Goal: Information Seeking & Learning: Check status

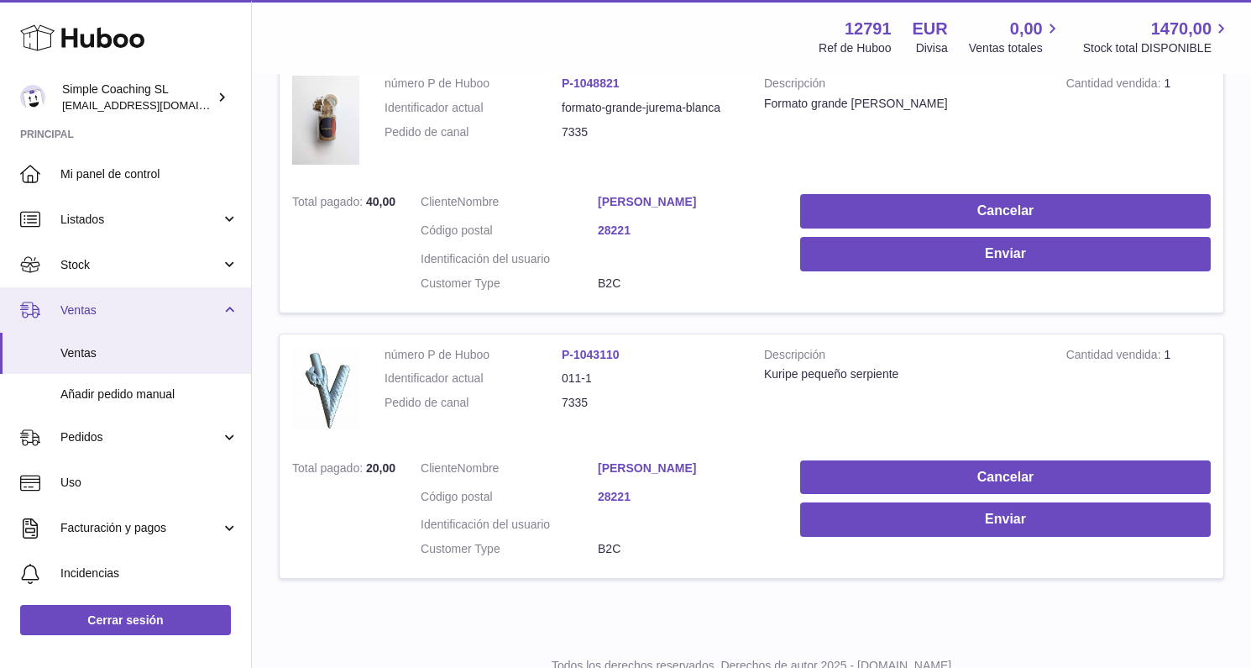
type input "****"
click at [167, 309] on span "Ventas" at bounding box center [140, 310] width 160 height 16
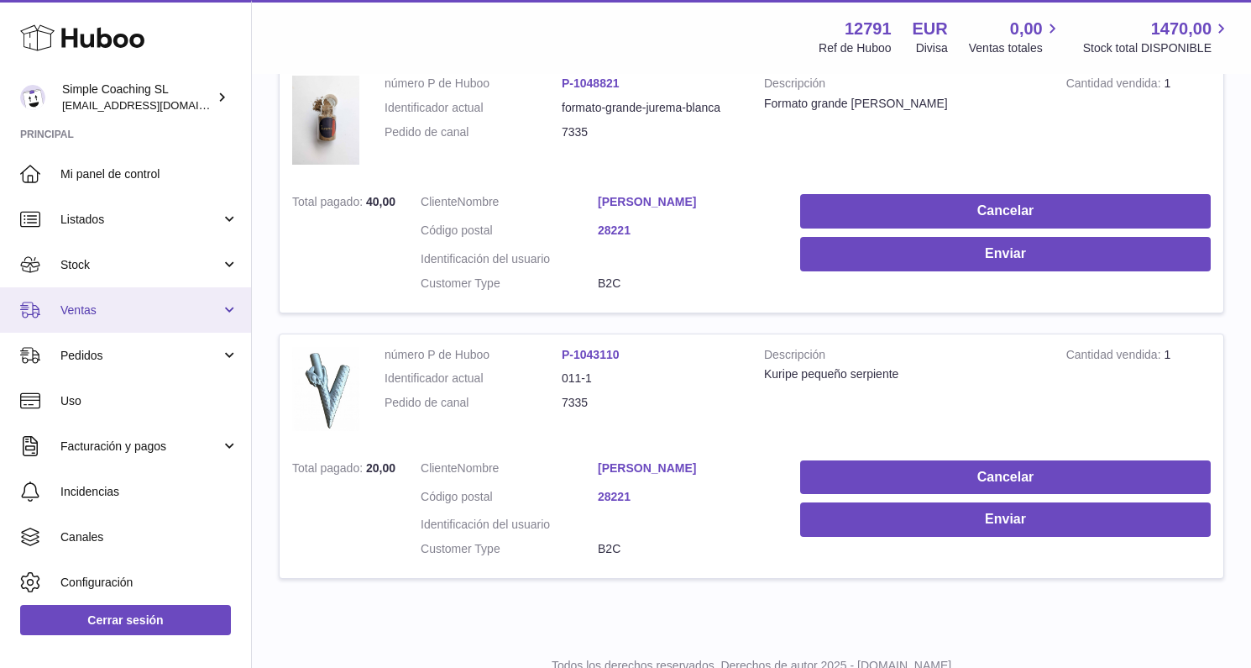
click at [165, 323] on link "Ventas" at bounding box center [125, 309] width 251 height 45
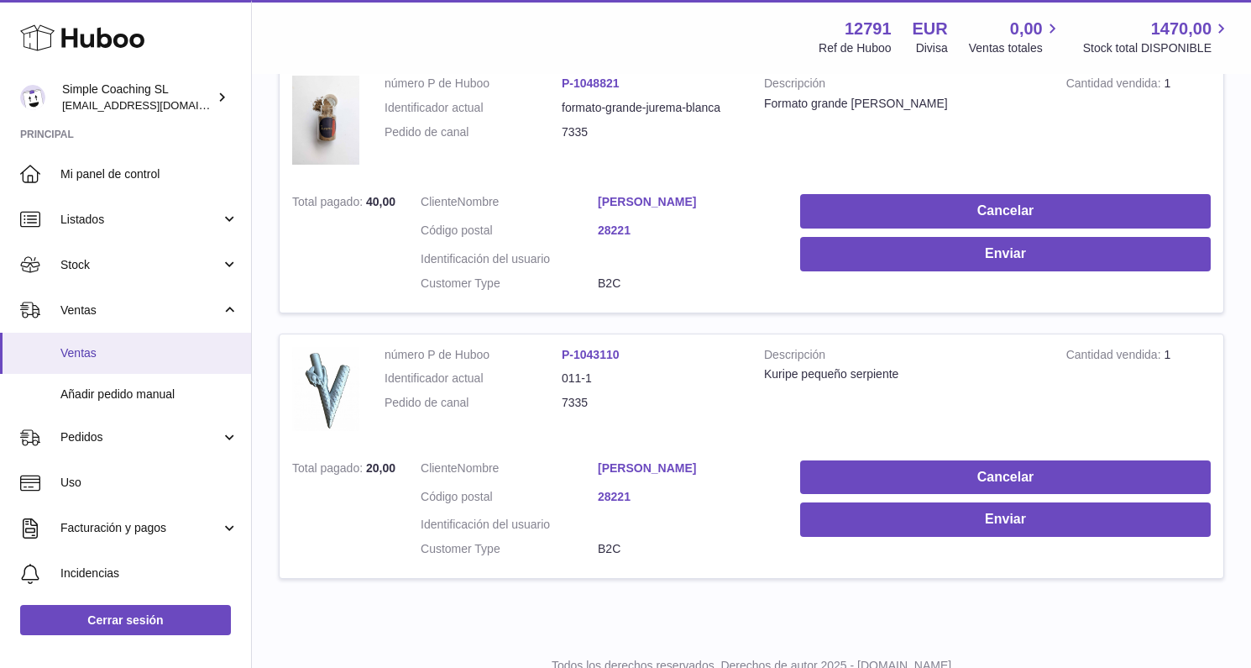
click at [161, 347] on span "Ventas" at bounding box center [149, 353] width 178 height 16
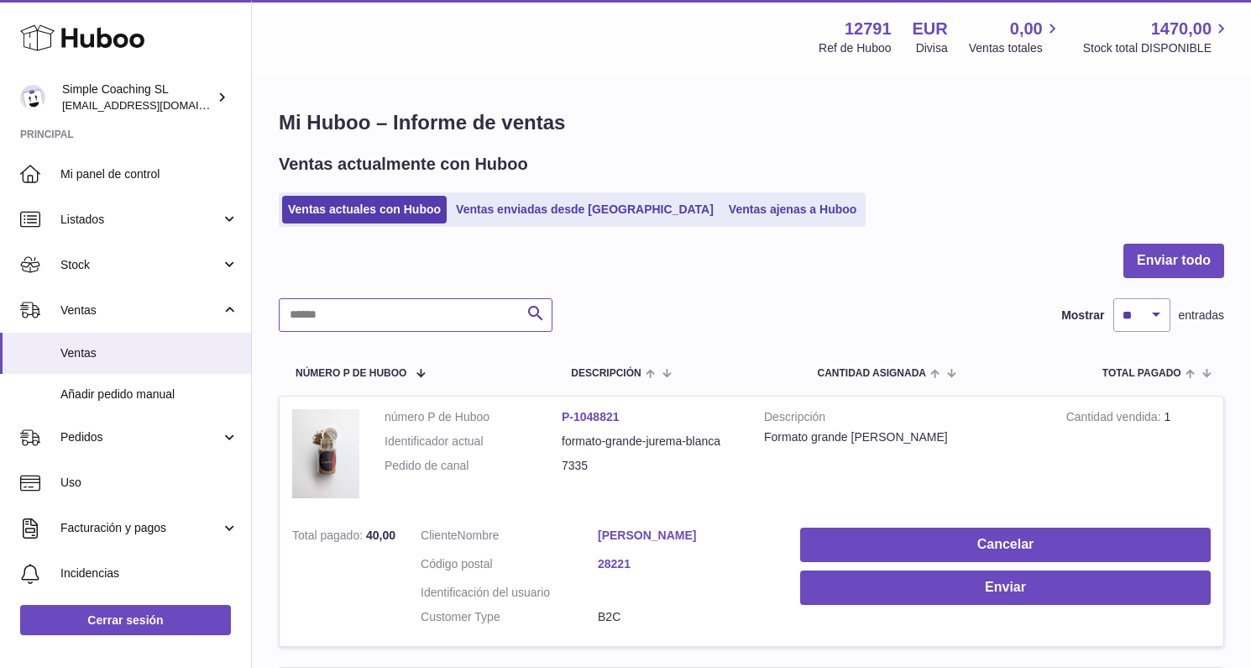
click at [380, 309] on input "text" at bounding box center [416, 315] width 274 height 34
click at [723, 214] on link "Ventas ajenas a Huboo" at bounding box center [793, 210] width 140 height 28
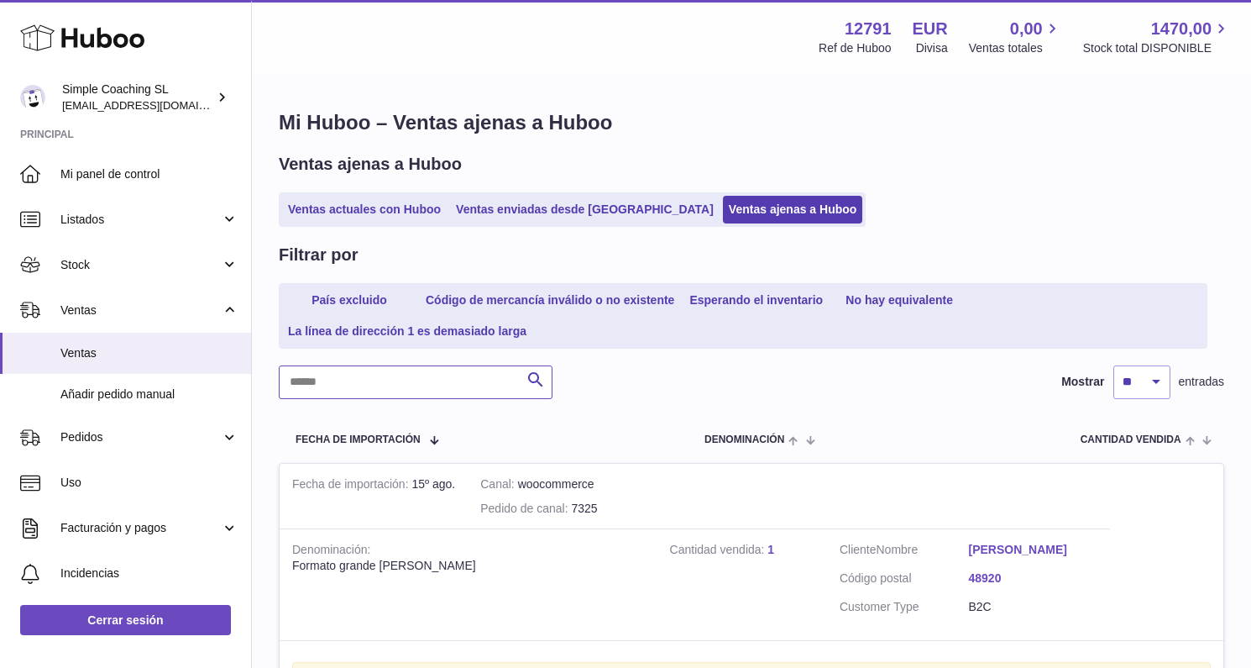
click at [472, 376] on input "text" at bounding box center [416, 382] width 274 height 34
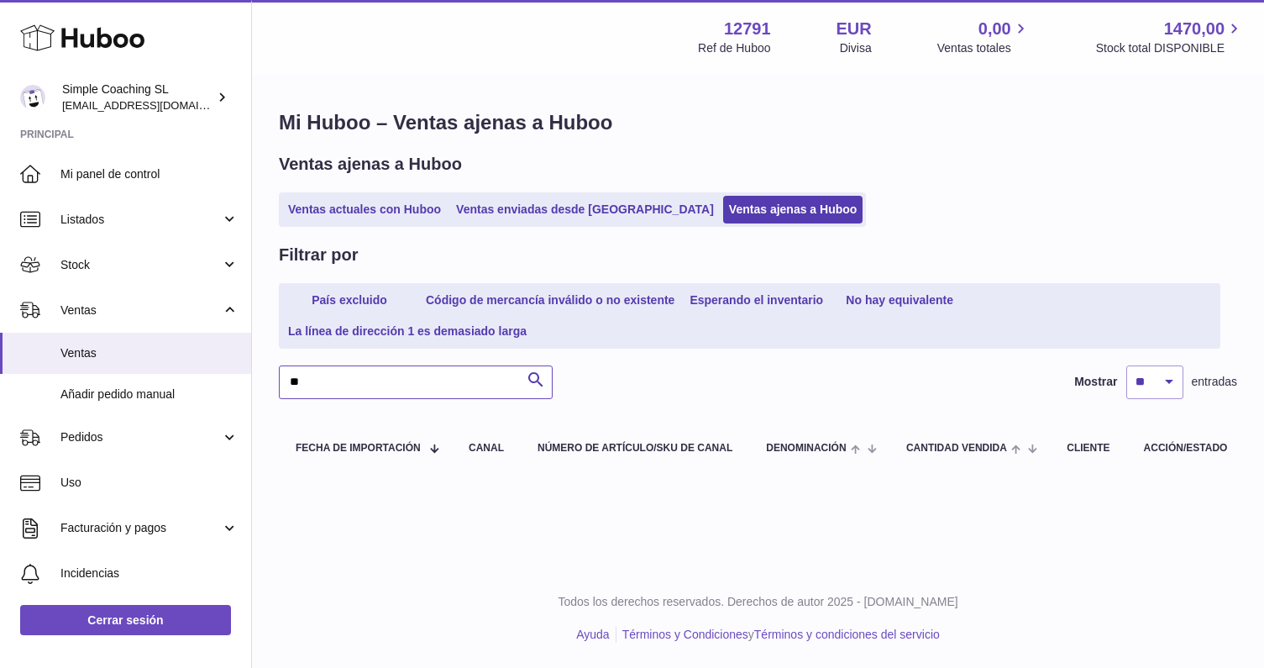
type input "*"
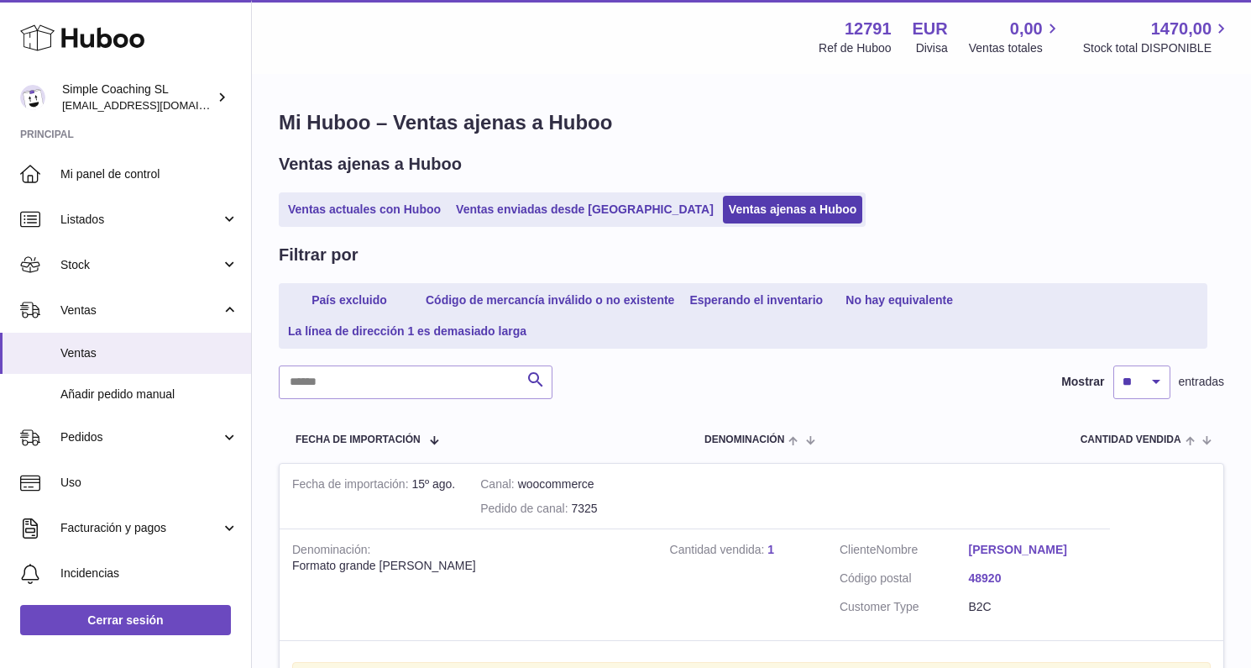
click at [995, 535] on td "Cliente Nombre Jorge Lamas Código postal 48920 Customer Type B2C" at bounding box center [968, 584] width 283 height 112
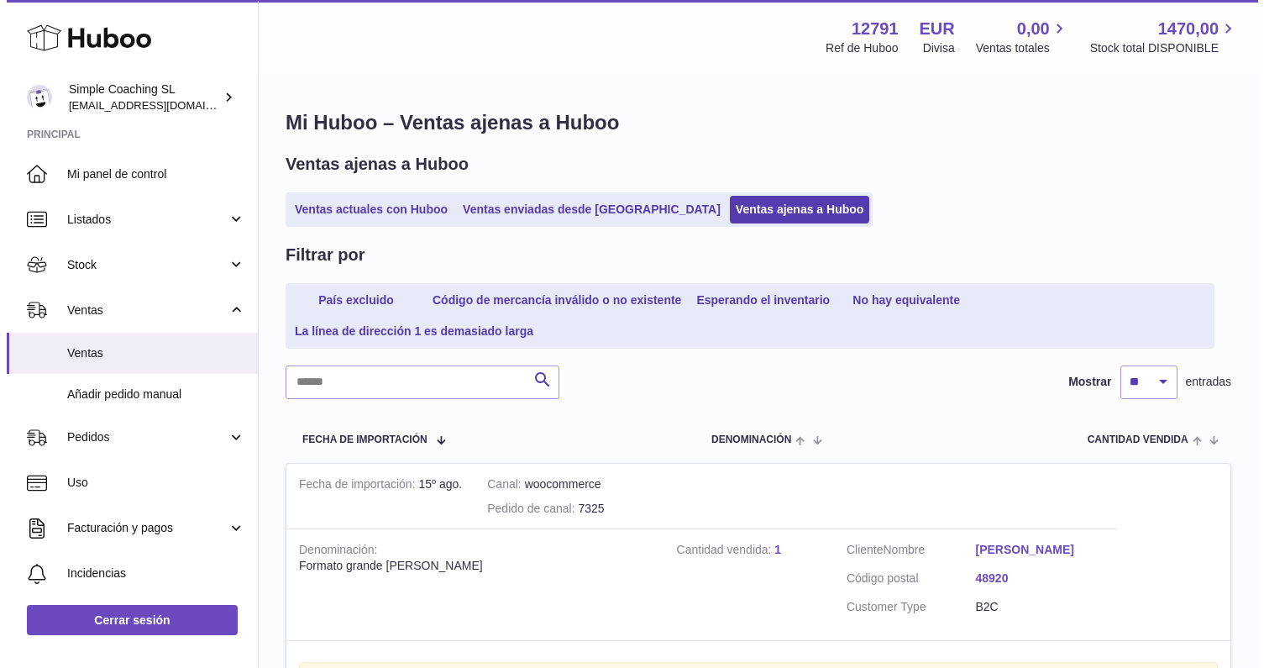
scroll to position [21, 0]
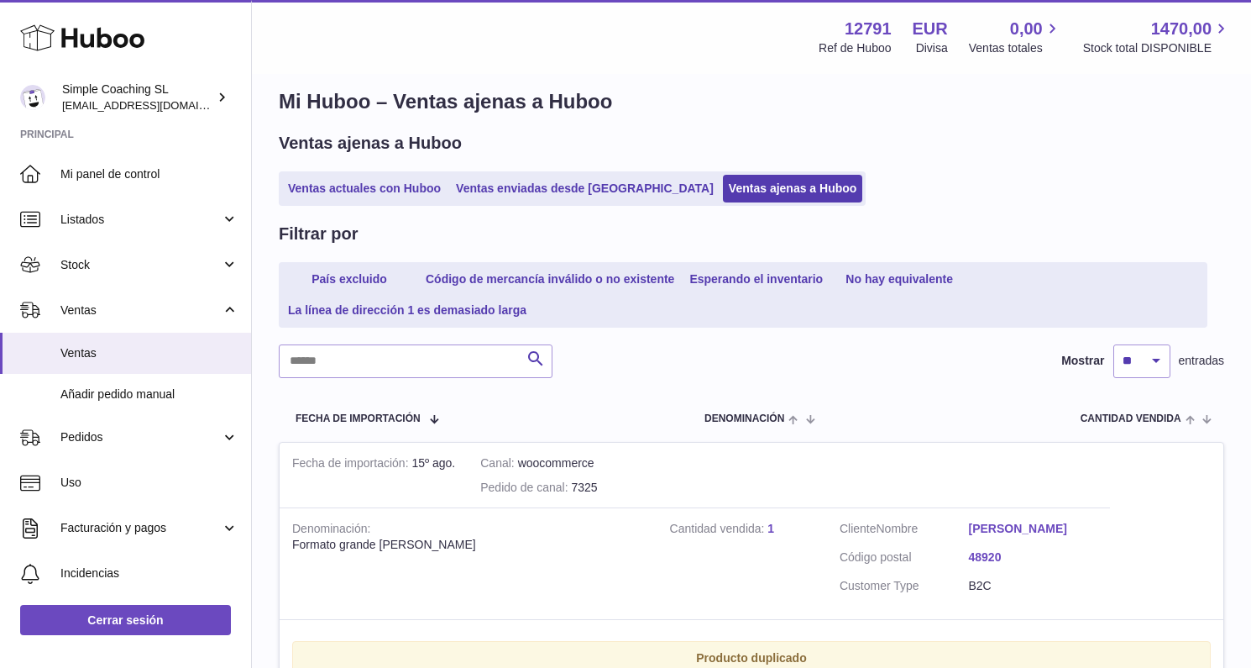
click at [990, 527] on link "Jorge Lamas" at bounding box center [1033, 529] width 129 height 16
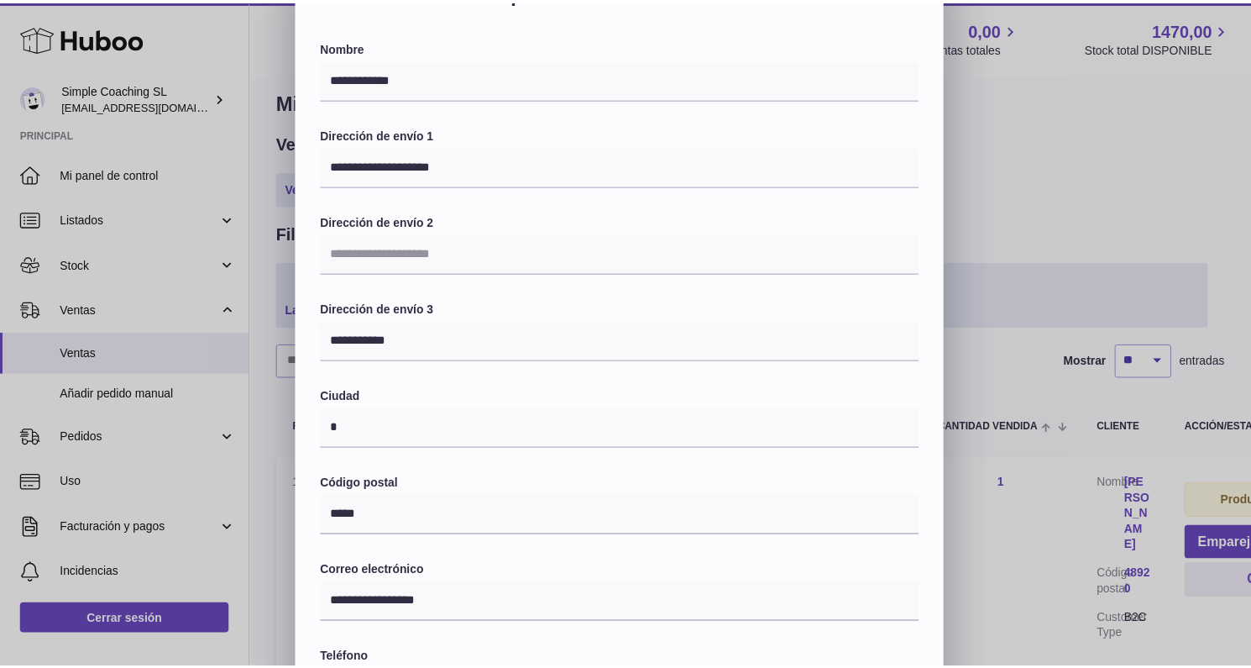
scroll to position [333, 0]
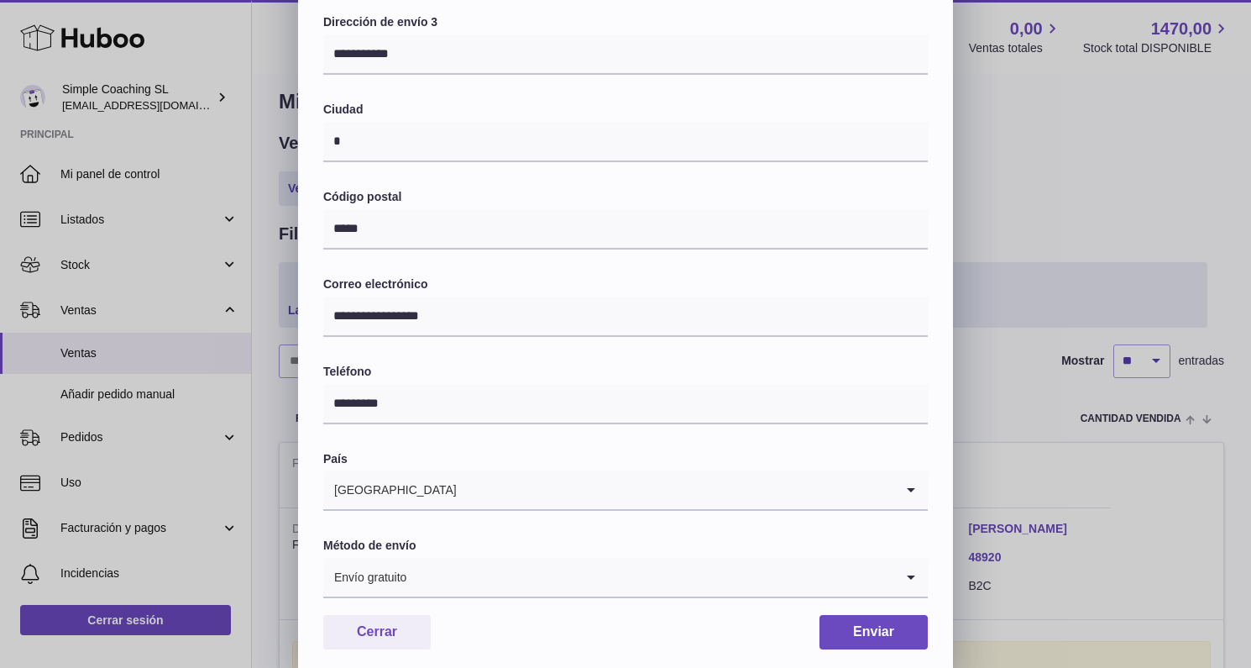
click at [1088, 310] on div "**********" at bounding box center [625, 171] width 1251 height 1008
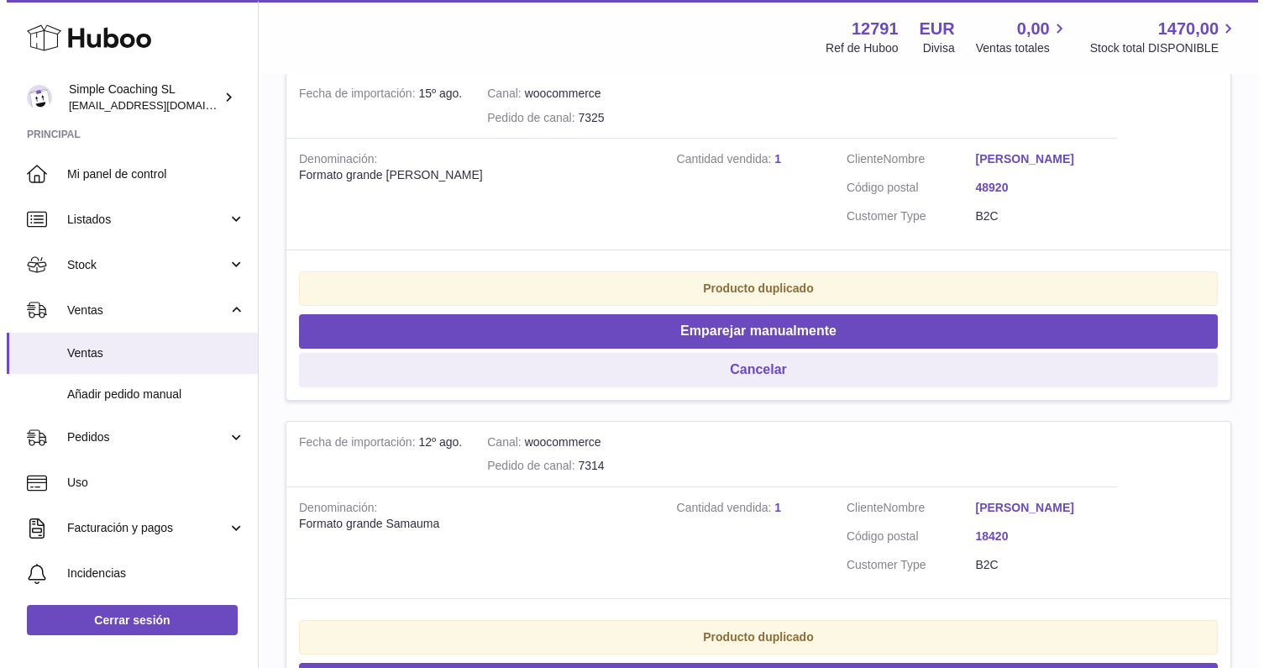
scroll to position [493, 0]
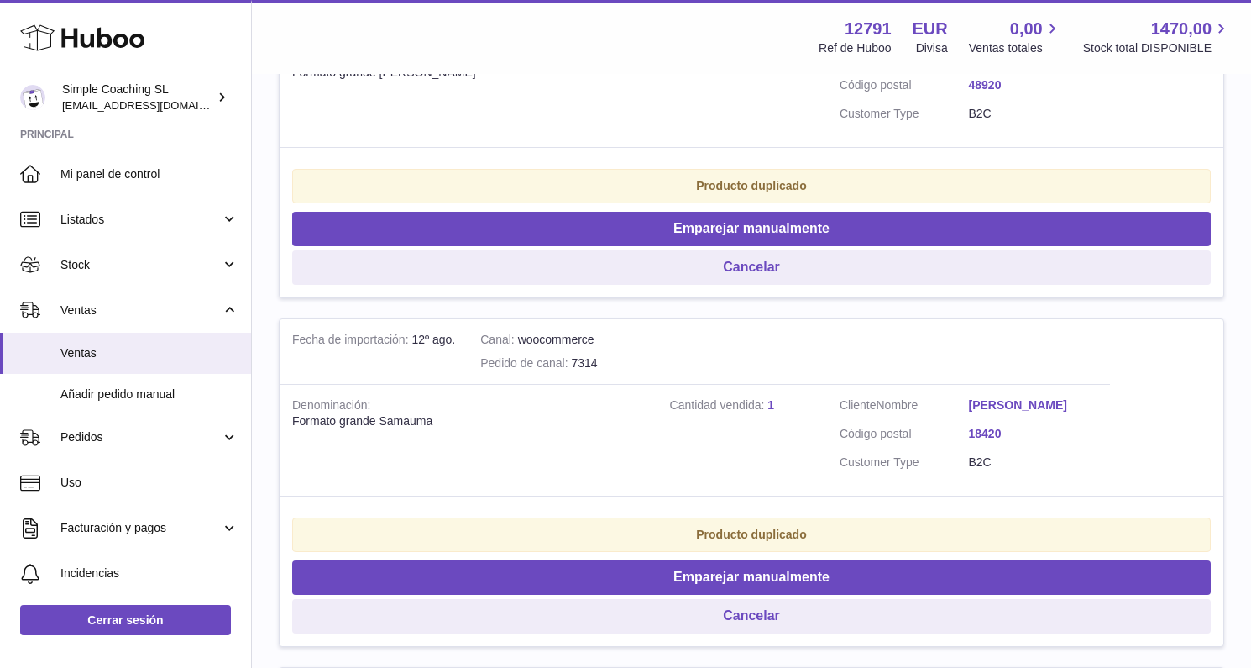
click at [1007, 397] on link "Carlos Moraga Recio" at bounding box center [1033, 405] width 129 height 16
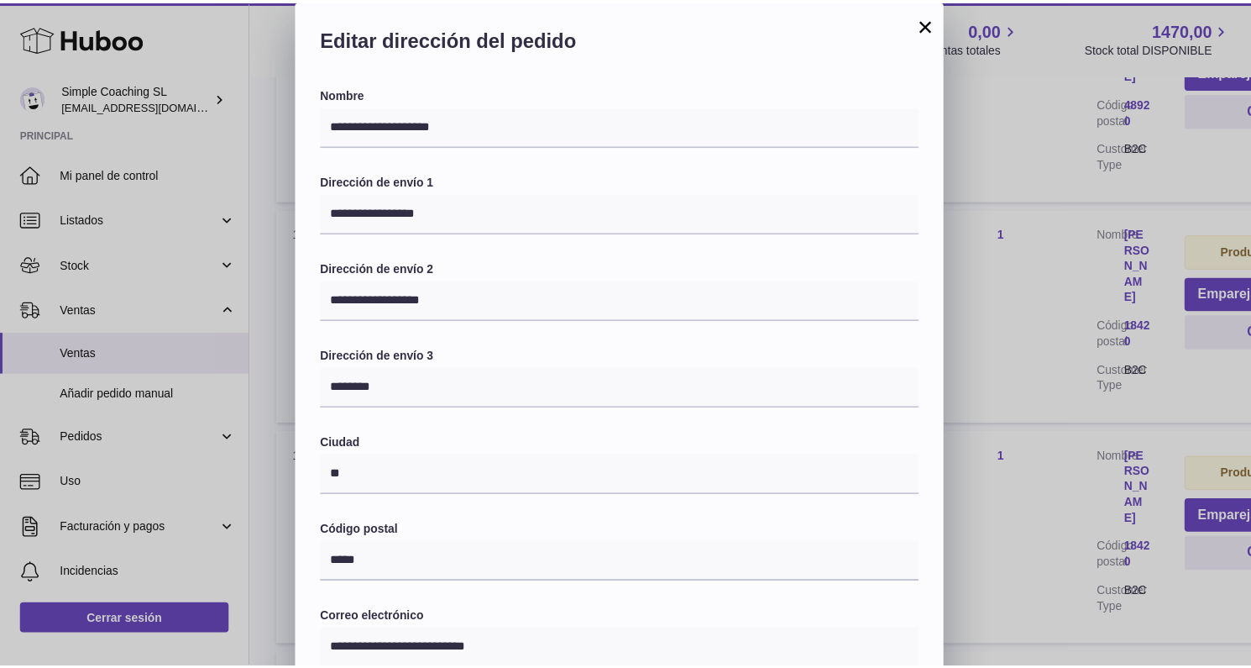
scroll to position [333, 0]
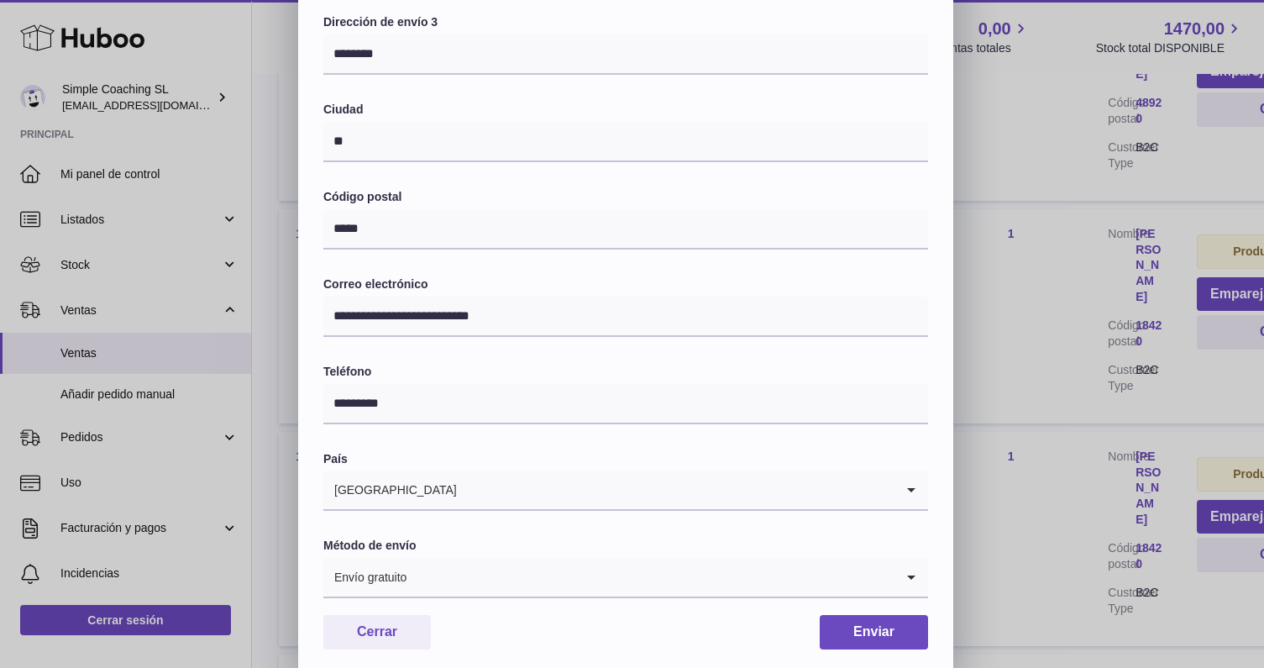
click at [1022, 316] on div "**********" at bounding box center [632, 171] width 1264 height 1008
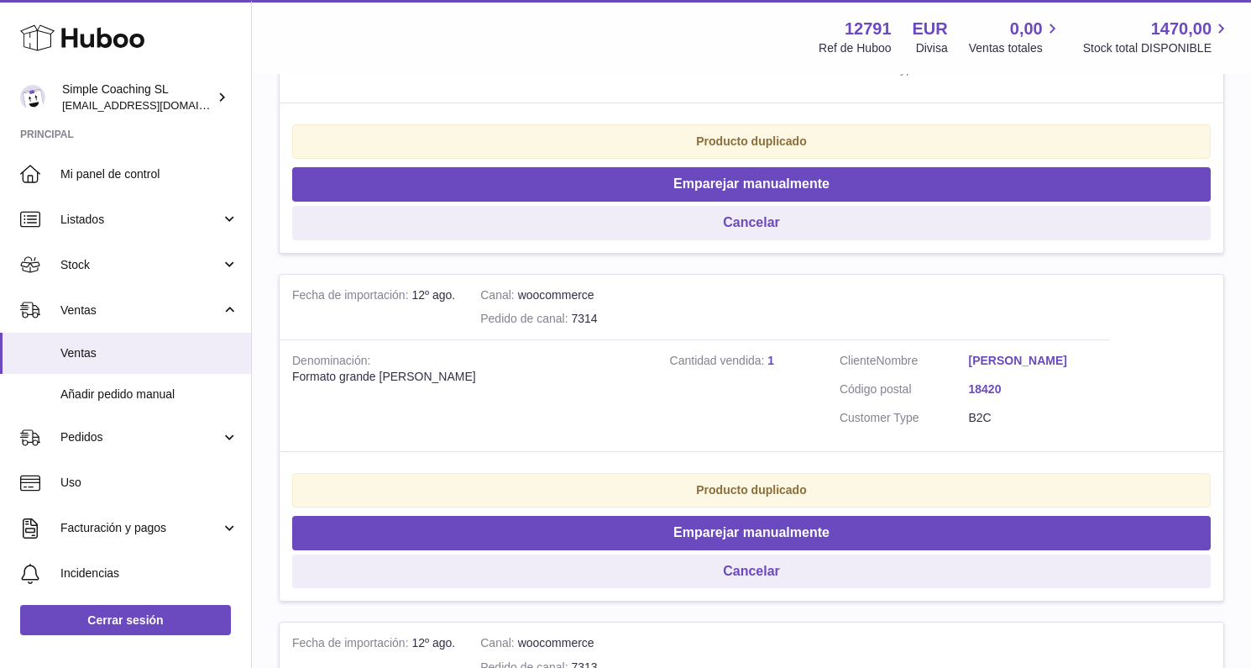
scroll to position [993, 0]
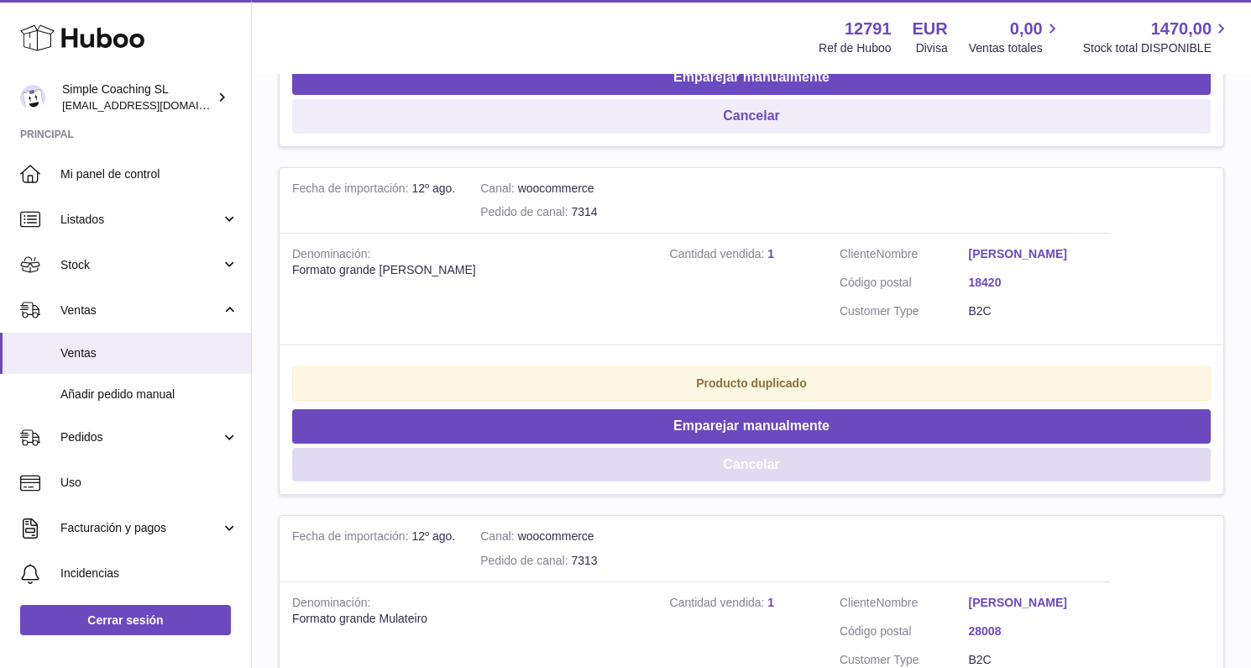
click at [671, 453] on button "Cancelar" at bounding box center [751, 465] width 919 height 34
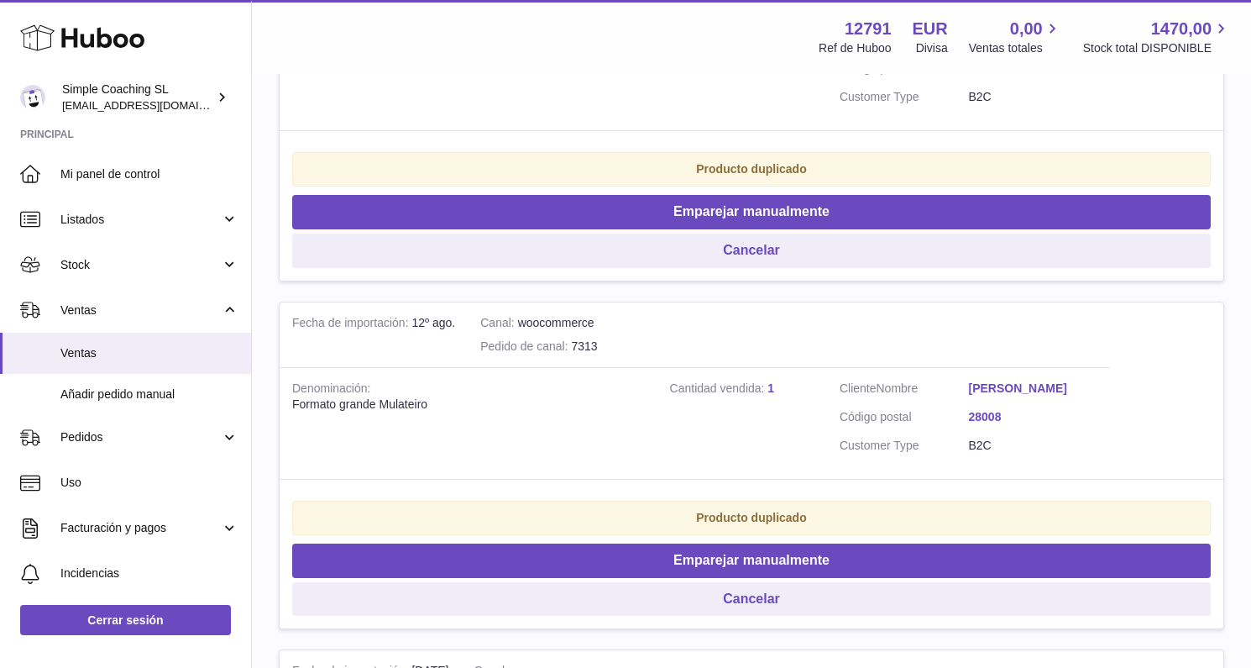
scroll to position [717, 0]
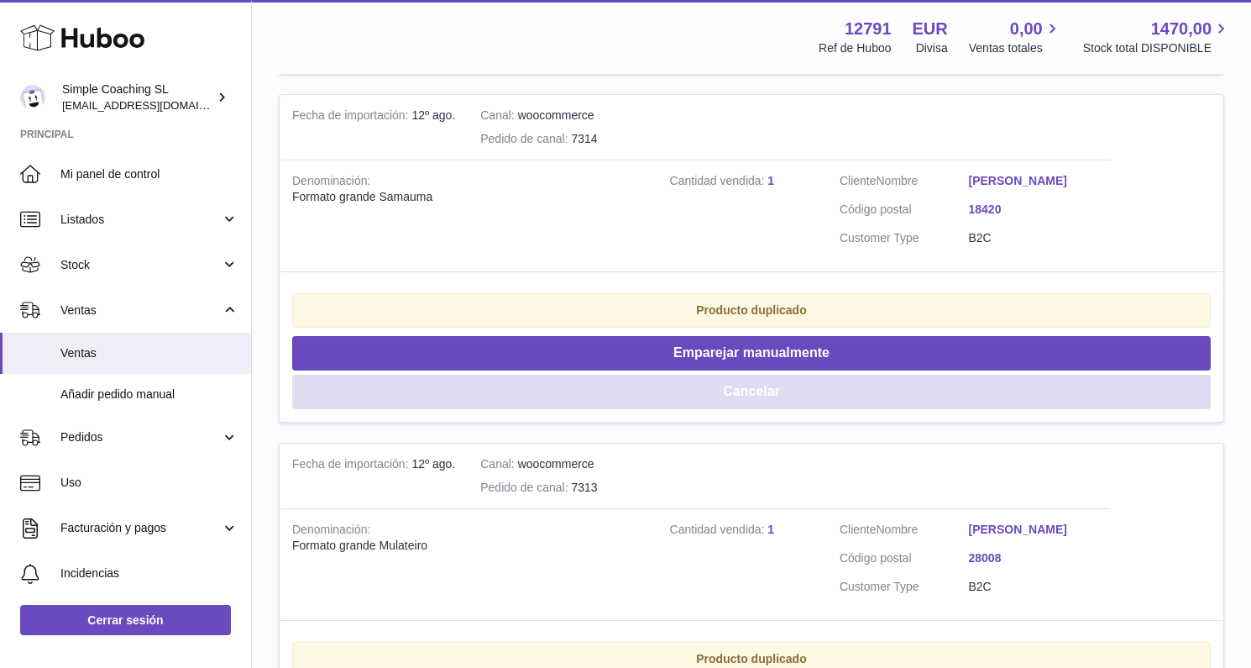
click at [730, 391] on button "Cancelar" at bounding box center [751, 392] width 919 height 34
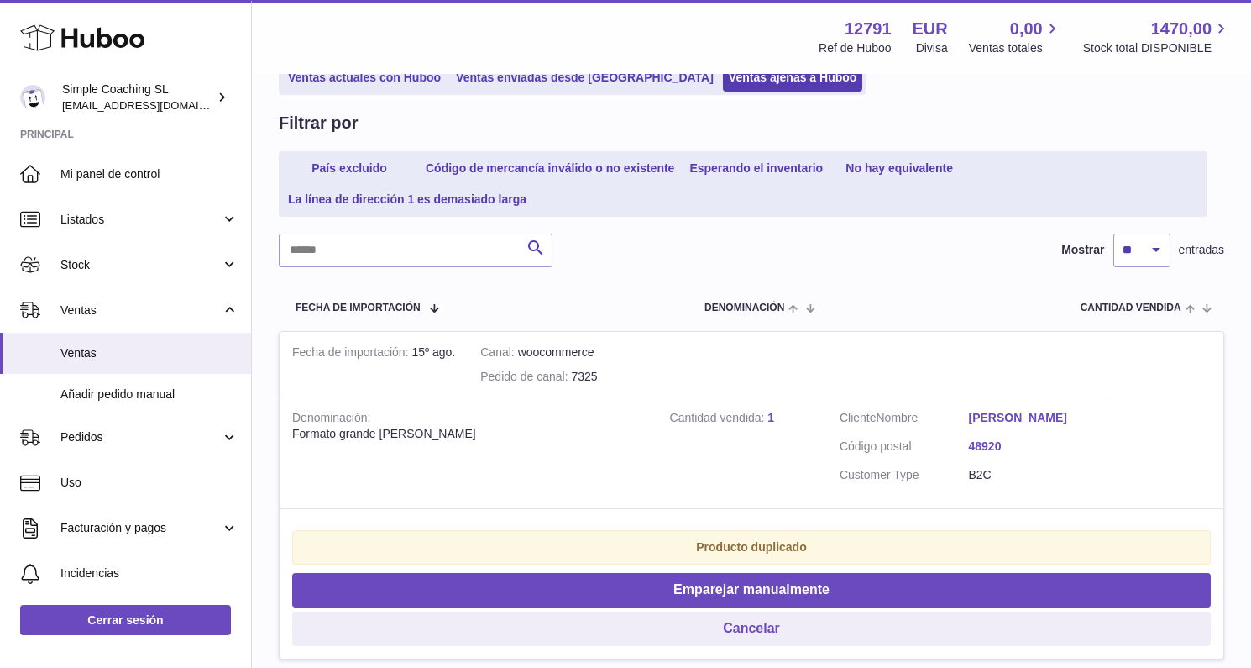
scroll to position [229, 0]
